Goal: Contribute content: Contribute content

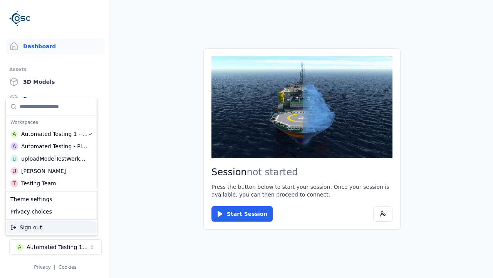
click at [54, 158] on div "uploadModelTestWorkspace" at bounding box center [54, 159] width 66 height 8
click at [247, 139] on html "Support Dashboard Assets 3D Models Scenes Datasets Recordings Support Documenta…" at bounding box center [246, 139] width 493 height 278
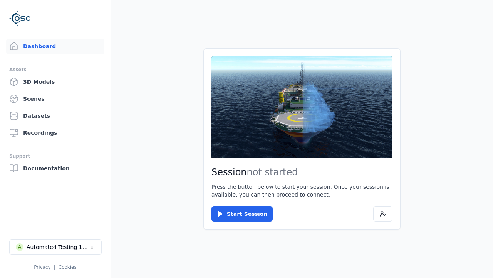
click at [55, 82] on link "3D Models" at bounding box center [55, 81] width 98 height 15
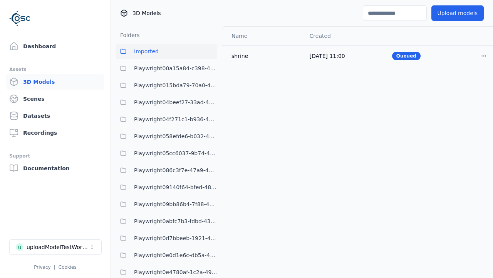
click at [484, 56] on html "Support Dashboard Assets 3D Models Scenes Datasets Recordings Support Documenta…" at bounding box center [246, 139] width 493 height 278
click at [467, 86] on div "Delete" at bounding box center [466, 85] width 45 height 12
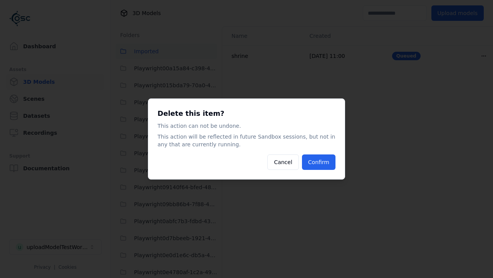
click at [319, 162] on button "Confirm" at bounding box center [319, 161] width 34 height 15
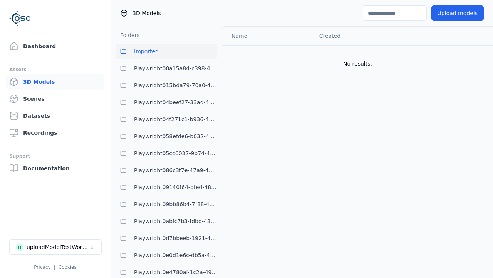
click at [458, 13] on button "Upload models" at bounding box center [458, 12] width 52 height 15
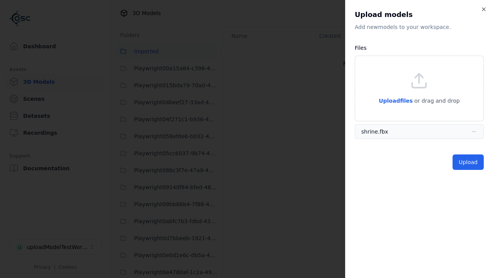
click at [468, 162] on button "Upload" at bounding box center [468, 161] width 31 height 15
